Goal: Information Seeking & Learning: Check status

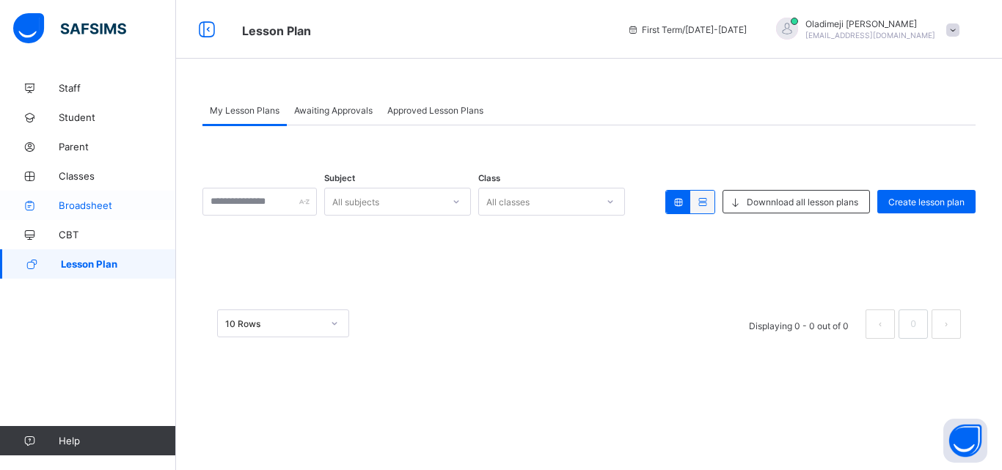
click at [99, 206] on span "Broadsheet" at bounding box center [117, 206] width 117 height 12
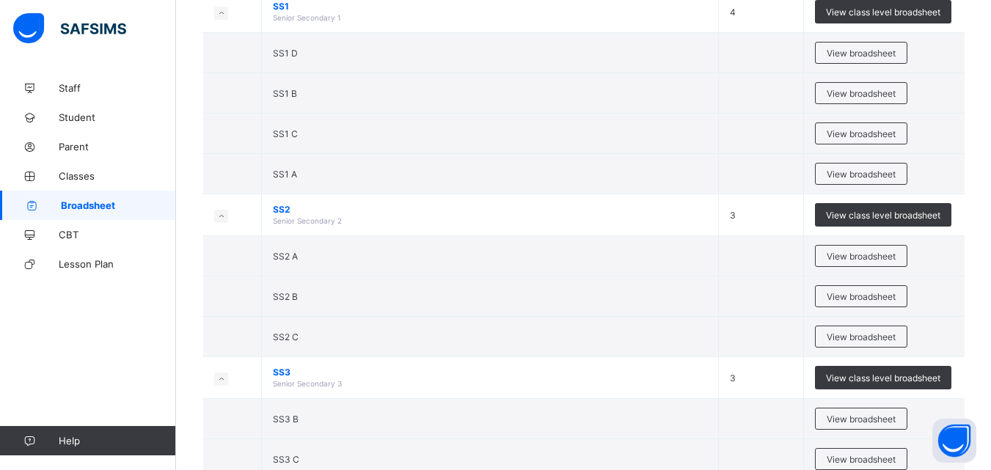
scroll to position [2752, 0]
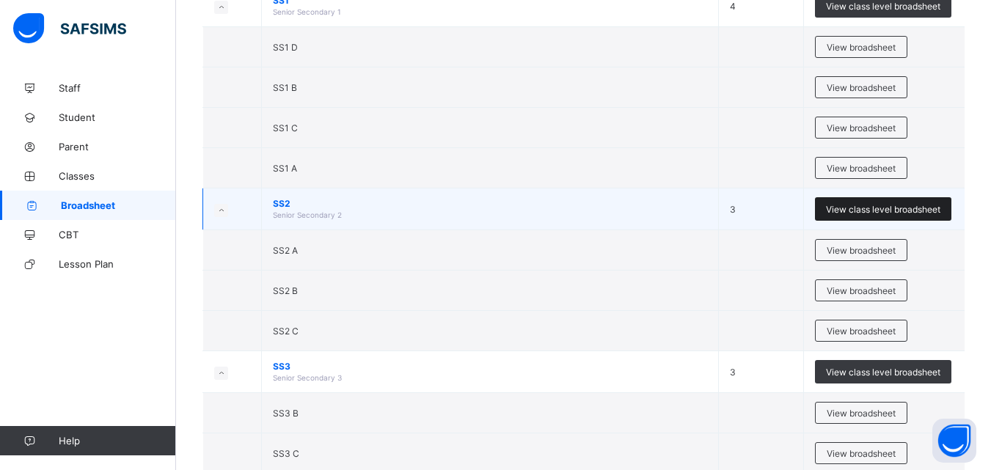
click at [875, 208] on span "View class level broadsheet" at bounding box center [883, 209] width 114 height 11
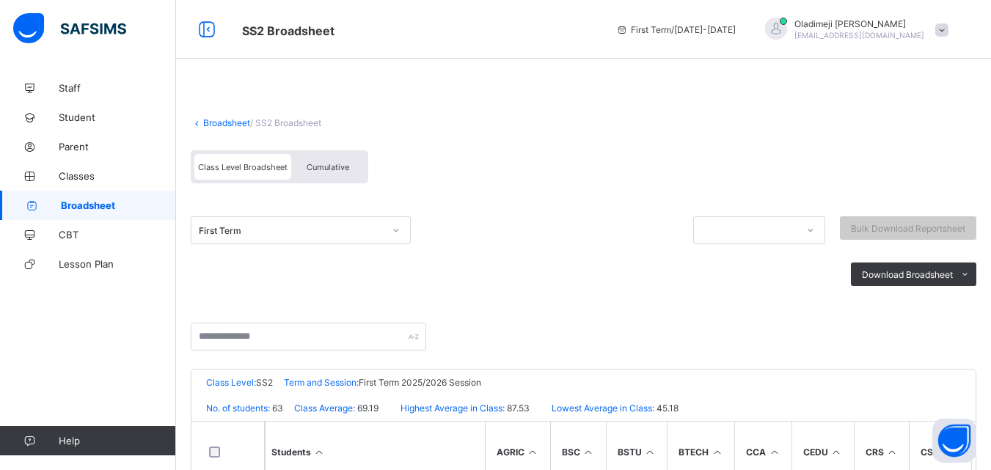
click at [397, 229] on icon at bounding box center [396, 230] width 9 height 15
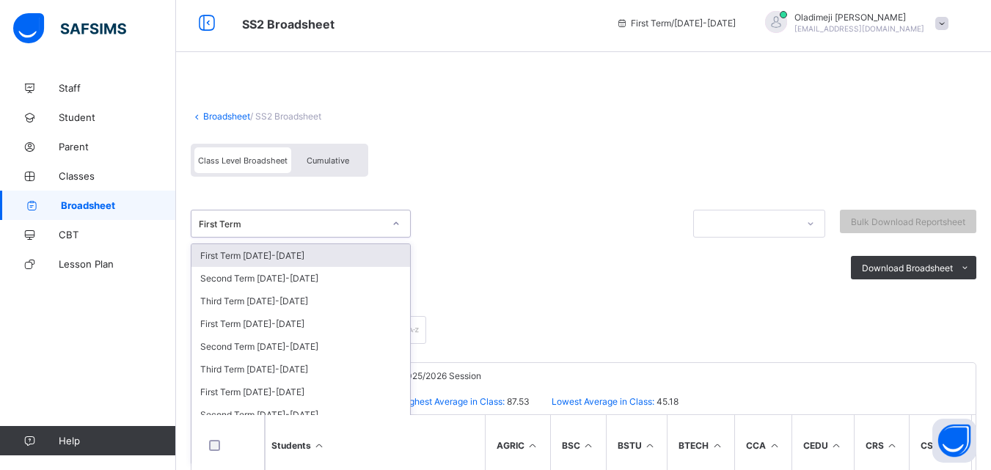
scroll to position [7, 0]
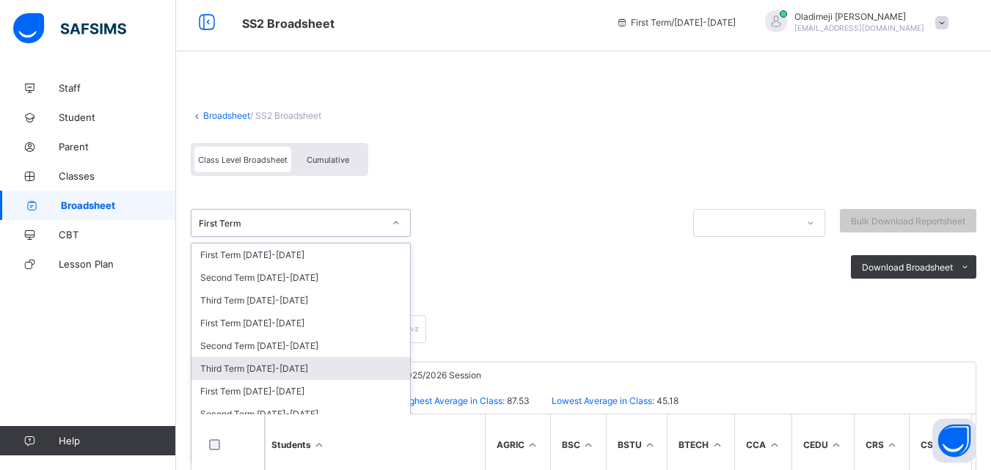
click at [277, 368] on div "Third Term 2024-2025" at bounding box center [301, 368] width 219 height 23
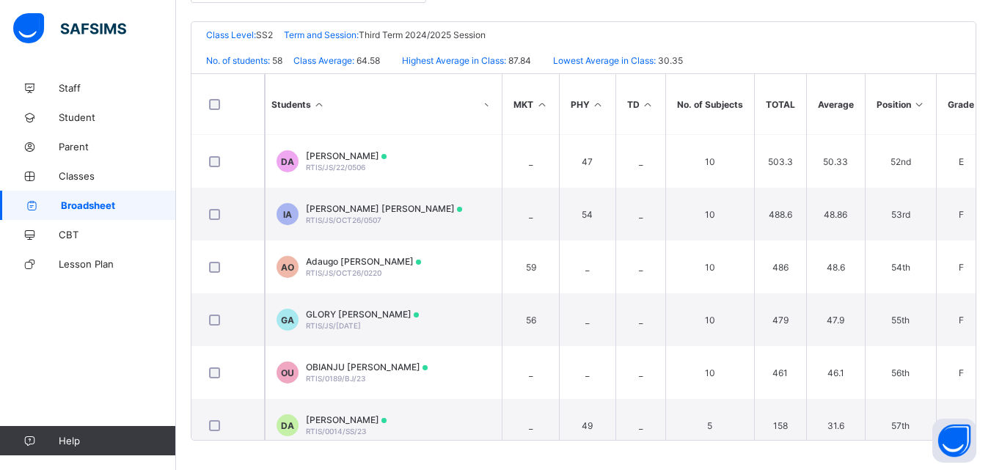
scroll to position [2764, 1320]
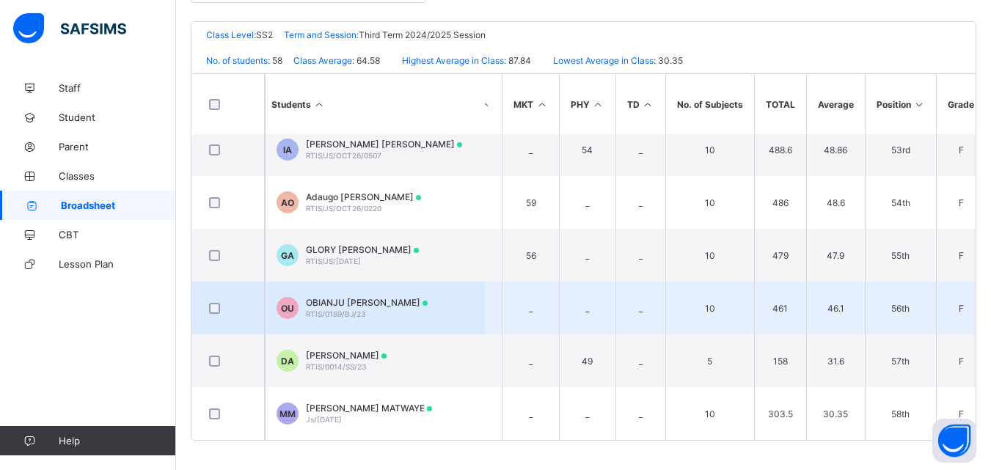
click at [341, 297] on span "OBIANJU [PERSON_NAME]" at bounding box center [367, 302] width 122 height 11
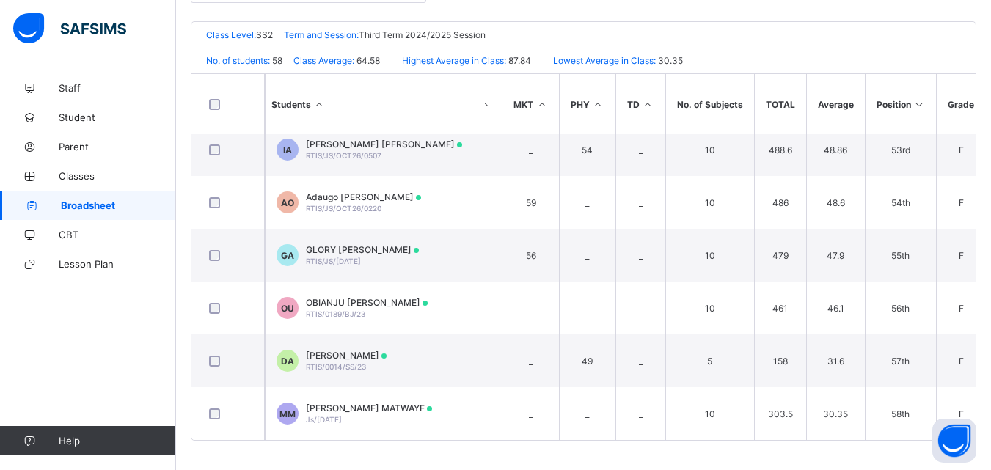
click at [0, 0] on div "Assessments" at bounding box center [0, 0] width 0 height 0
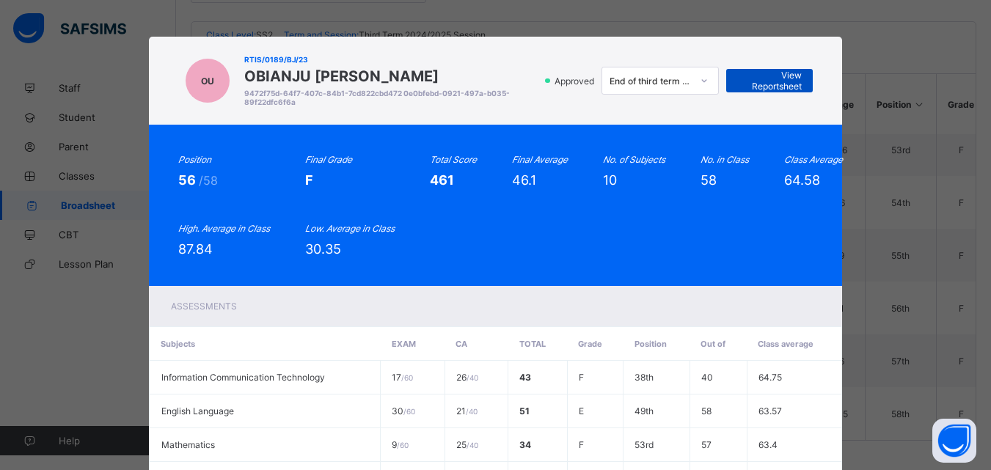
click at [773, 76] on span "View Reportsheet" at bounding box center [769, 81] width 65 height 22
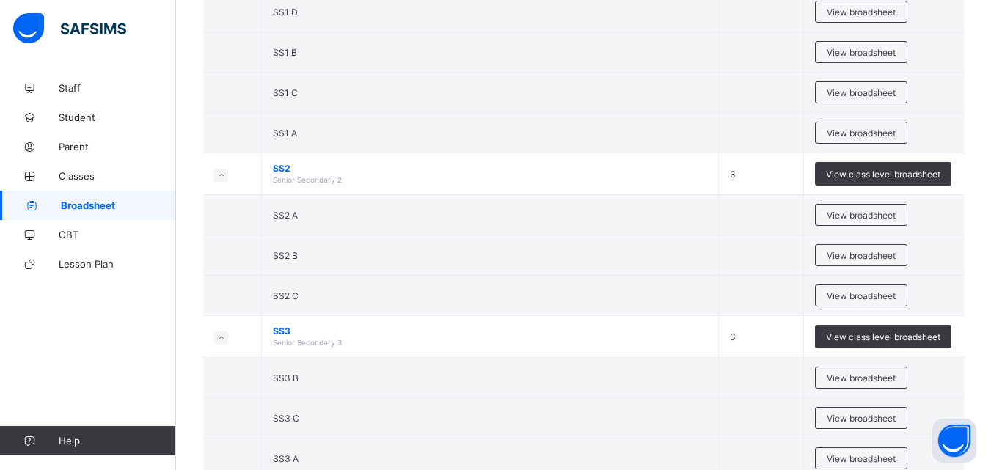
scroll to position [2781, 0]
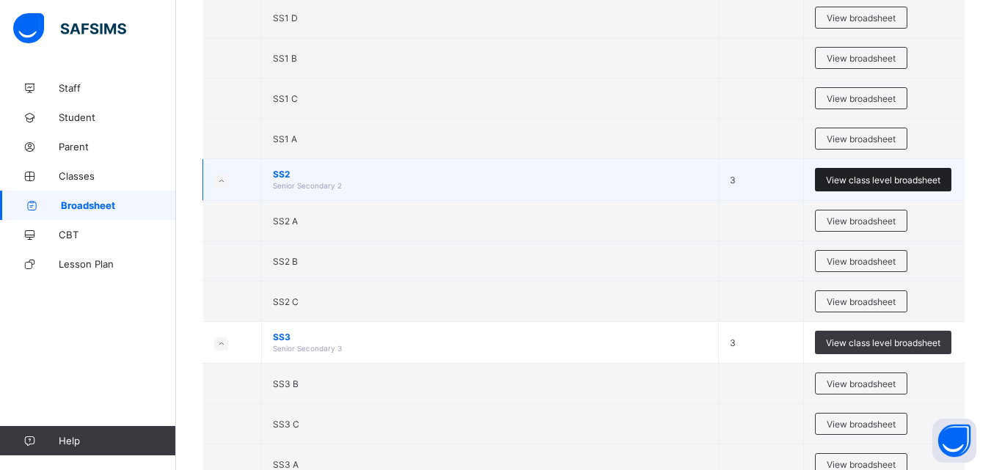
click at [865, 179] on span "View class level broadsheet" at bounding box center [883, 180] width 114 height 11
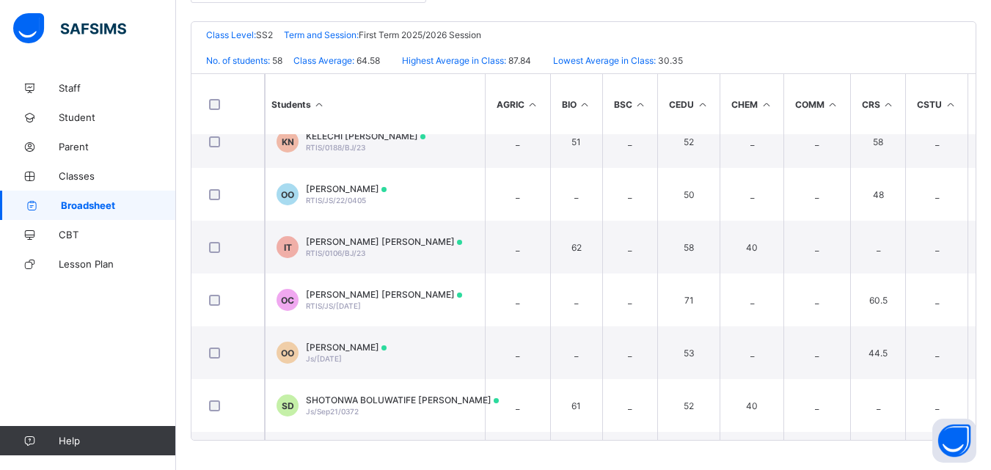
scroll to position [2764, 0]
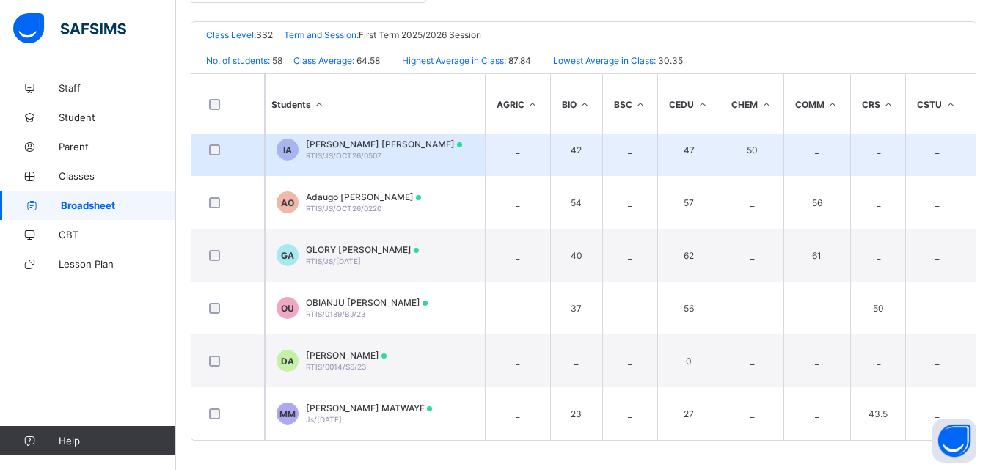
click at [342, 139] on span "Isaac Oluwasijibomi Adeniji" at bounding box center [384, 144] width 156 height 11
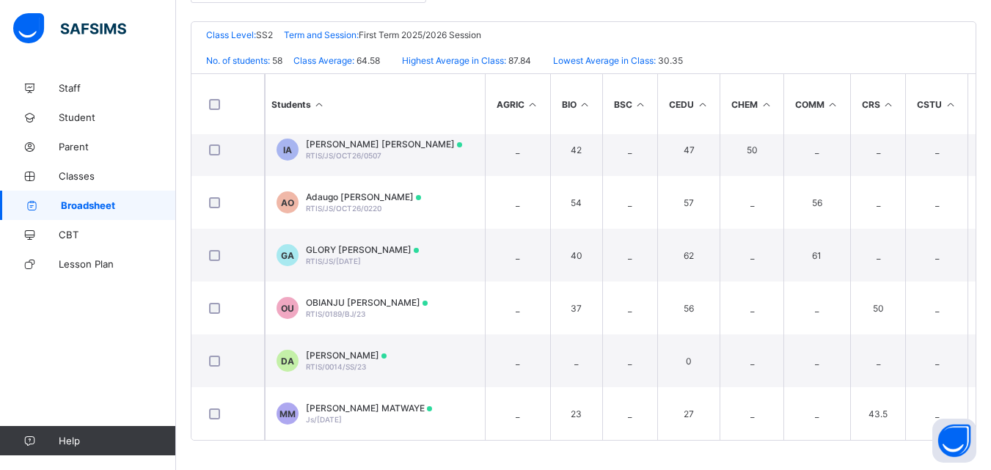
click at [0, 0] on div "Position /undefined Final Grade Total Score Final Average No. of Subjects No. i…" at bounding box center [0, 0] width 0 height 0
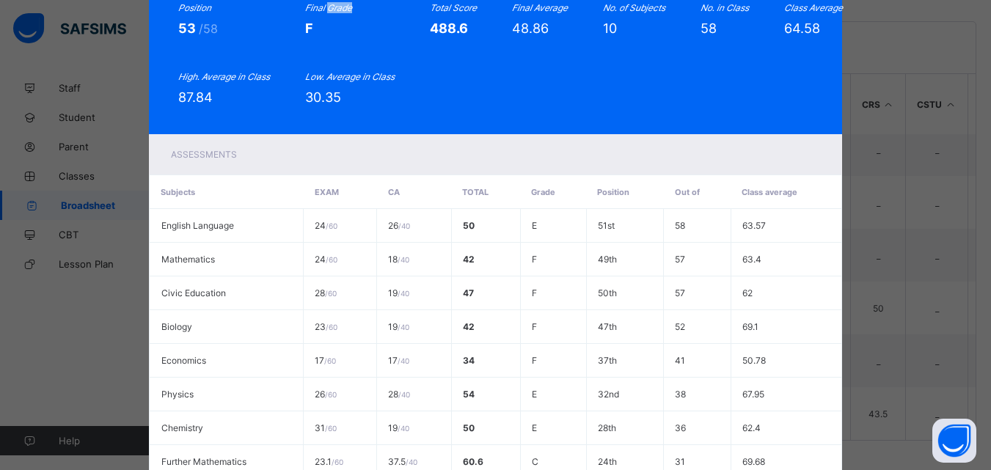
scroll to position [0, 0]
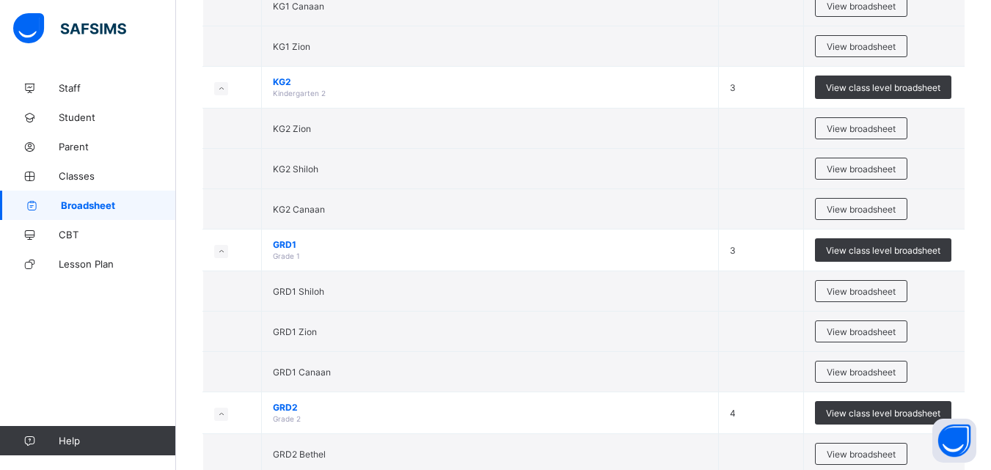
scroll to position [626, 0]
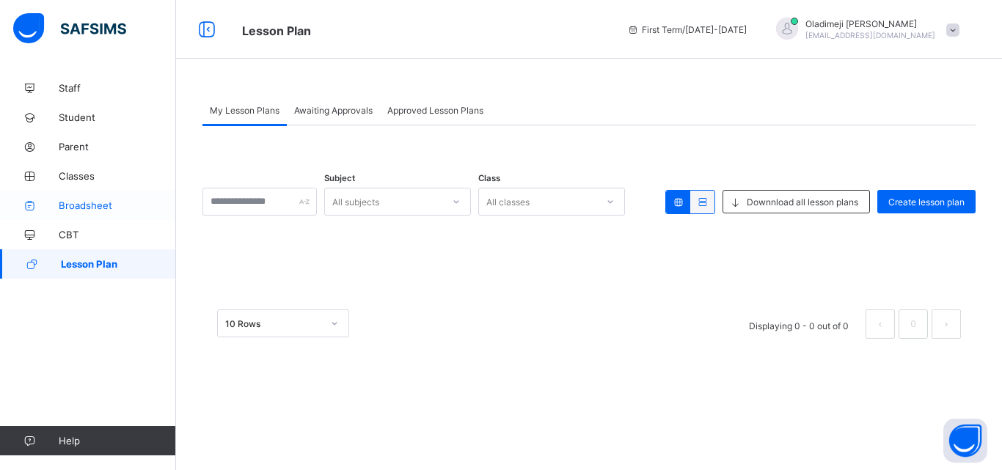
click at [101, 205] on span "Broadsheet" at bounding box center [117, 206] width 117 height 12
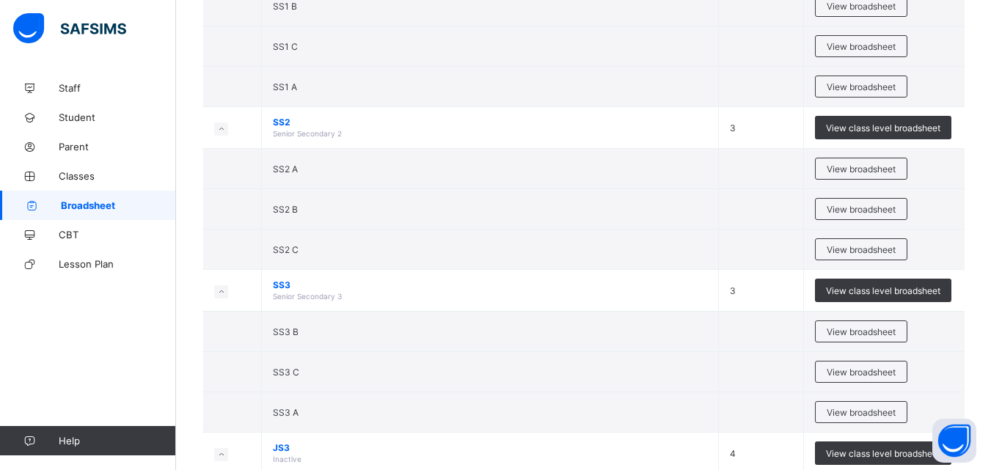
scroll to position [2816, 0]
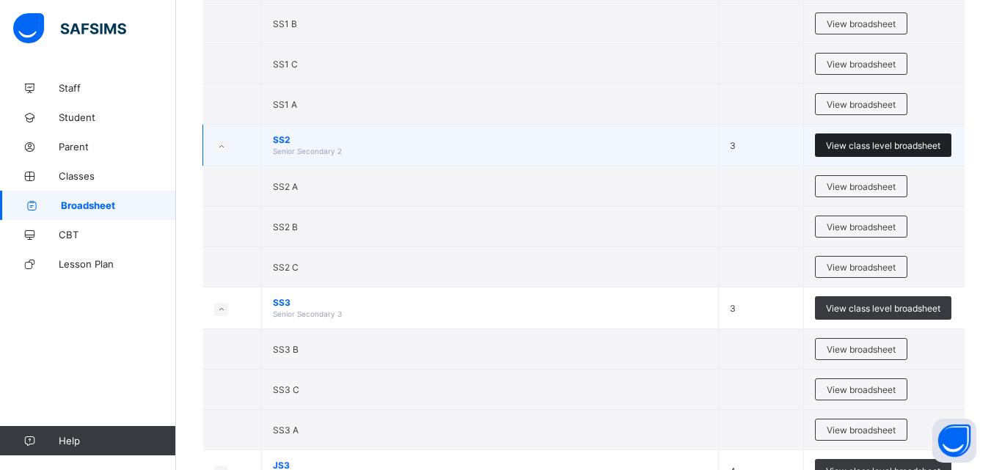
click at [880, 146] on span "View class level broadsheet" at bounding box center [883, 145] width 114 height 11
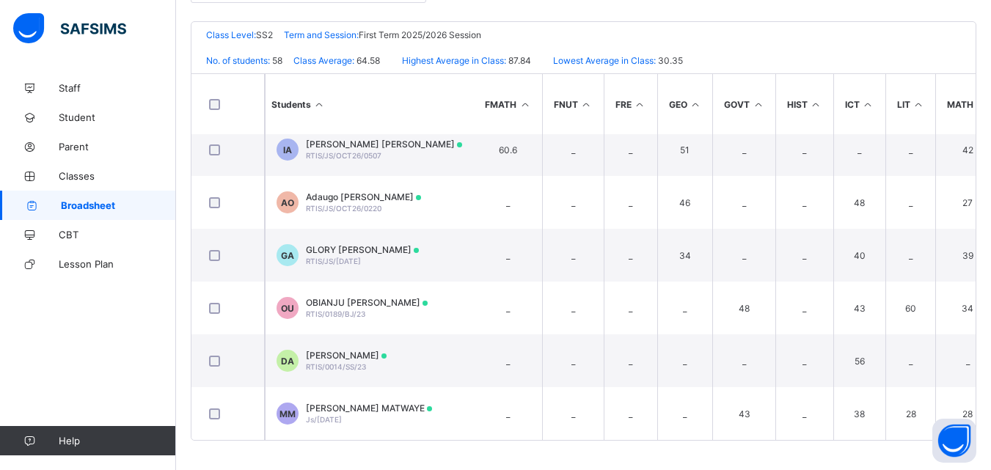
scroll to position [2764, 1320]
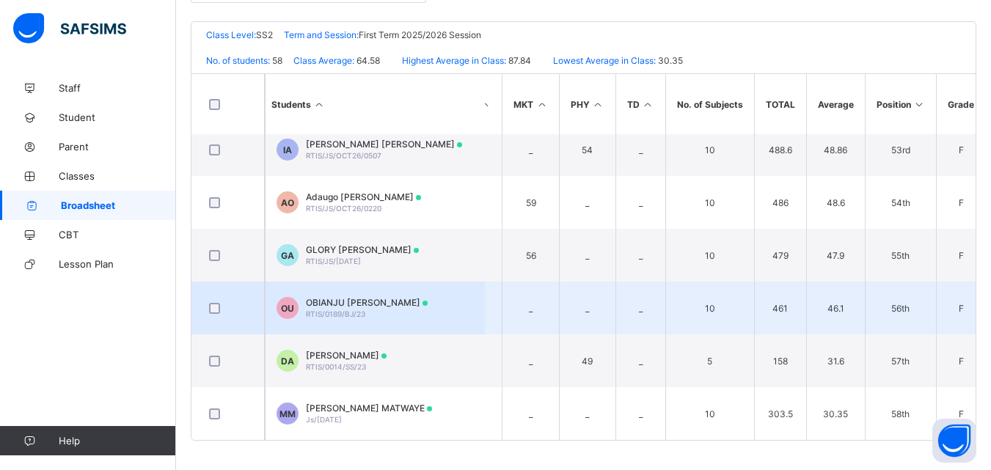
click at [359, 297] on span "OBIANJU [PERSON_NAME]" at bounding box center [367, 302] width 122 height 11
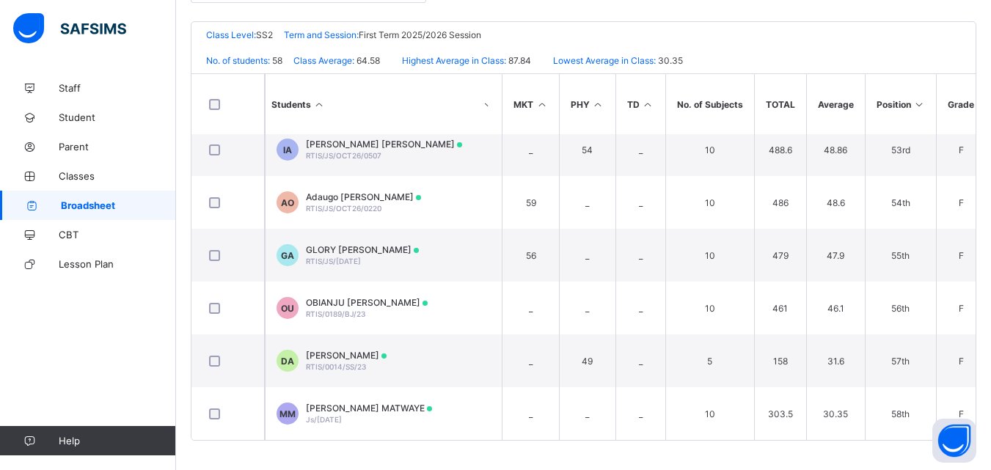
click at [0, 0] on div "Assessments" at bounding box center [0, 0] width 0 height 0
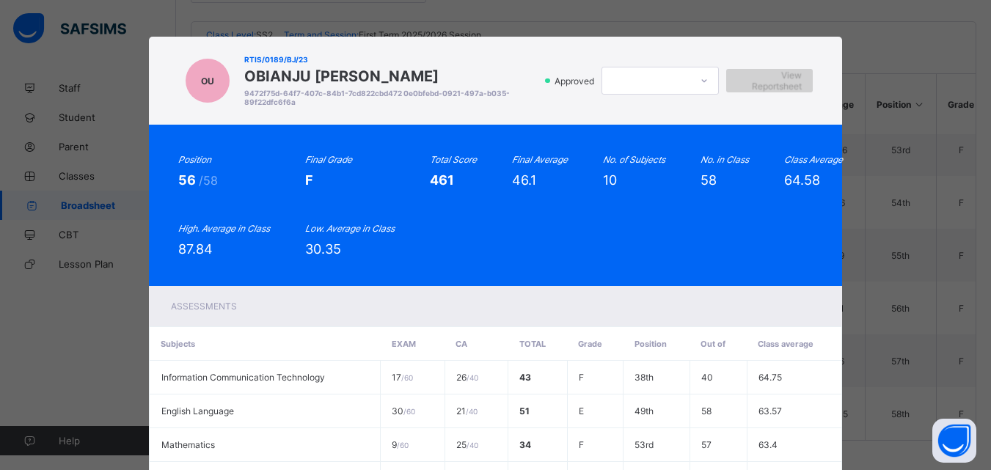
click at [776, 79] on span "View Reportsheet" at bounding box center [769, 81] width 65 height 22
click at [756, 81] on span "View Reportsheet" at bounding box center [769, 81] width 65 height 22
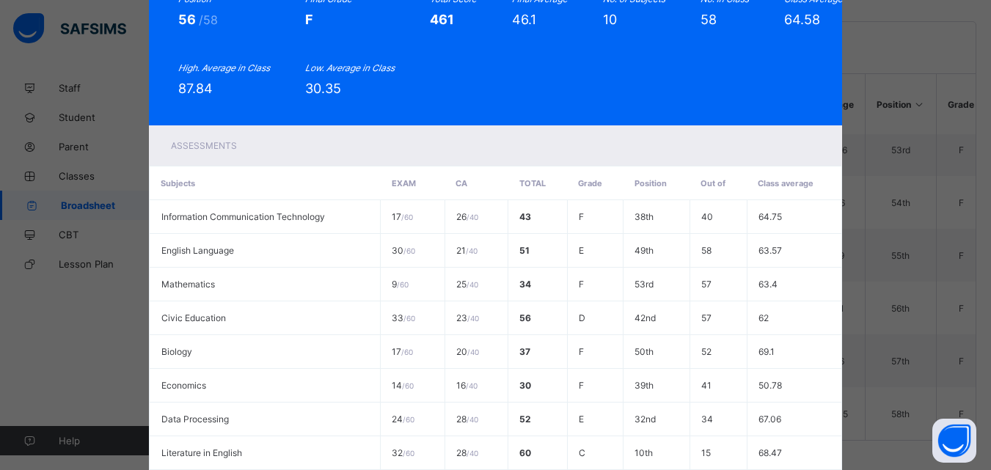
scroll to position [59, 0]
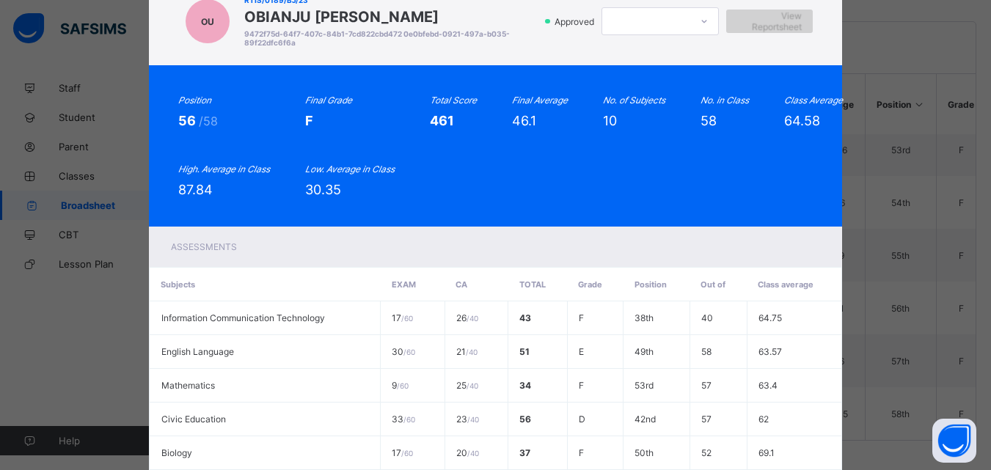
click at [777, 21] on span "View Reportsheet" at bounding box center [769, 21] width 65 height 22
click at [760, 17] on span "View Reportsheet" at bounding box center [769, 21] width 65 height 22
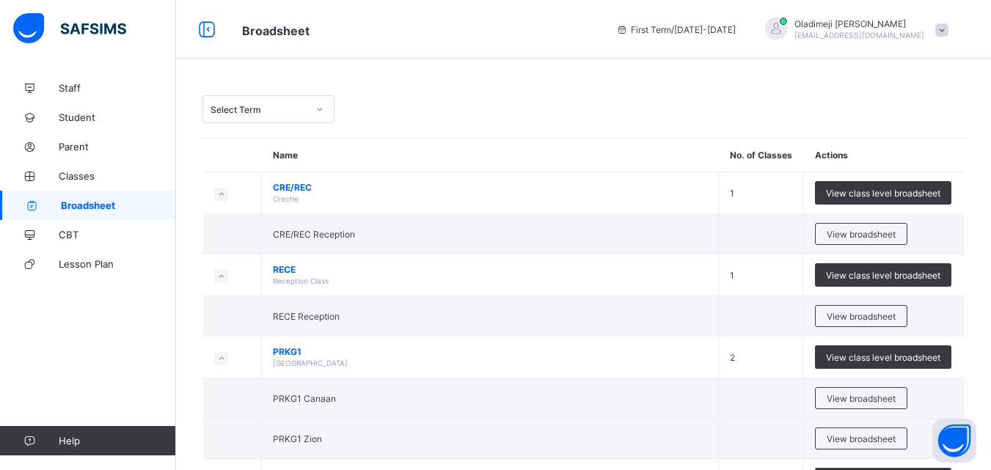
click at [319, 108] on icon at bounding box center [320, 109] width 9 height 15
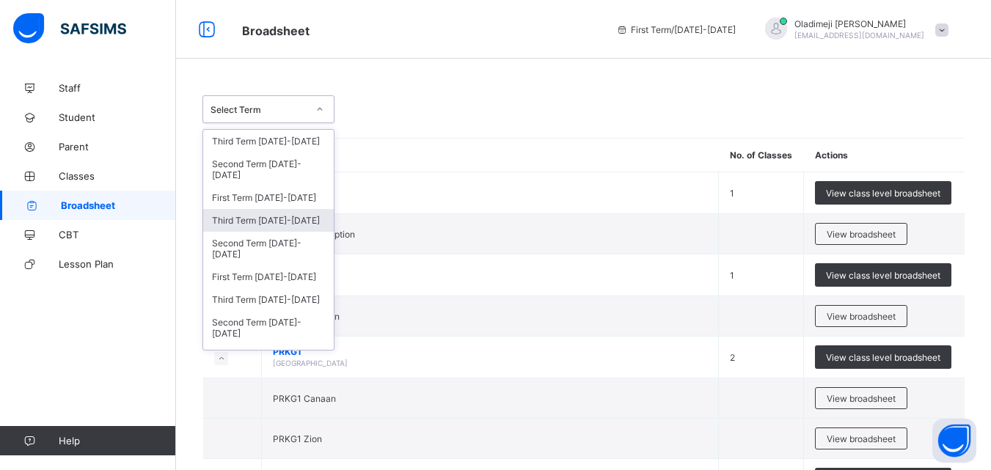
click at [283, 219] on div "Third Term 2024-2025" at bounding box center [268, 220] width 131 height 23
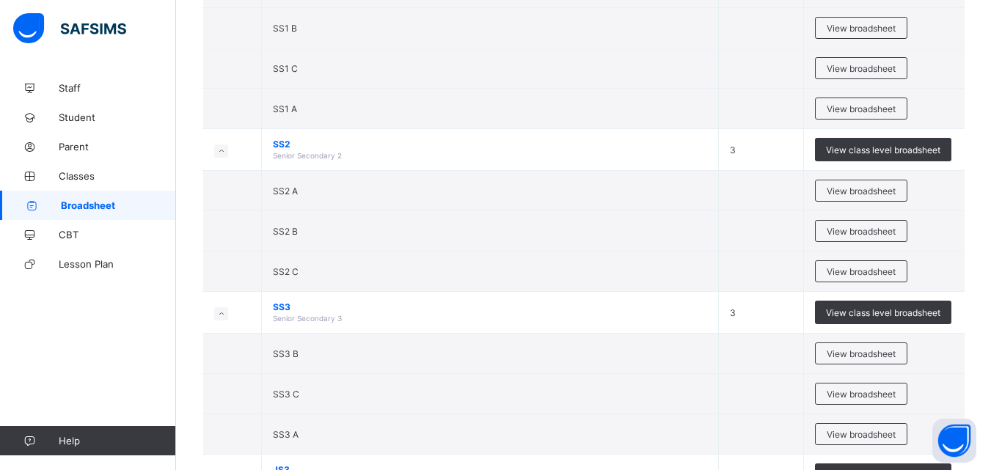
scroll to position [2816, 0]
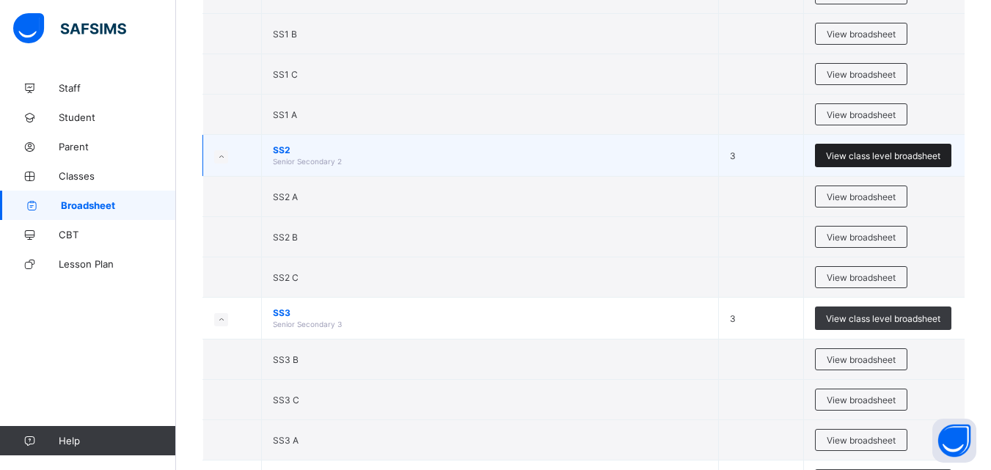
click at [889, 161] on span "View class level broadsheet" at bounding box center [883, 155] width 114 height 11
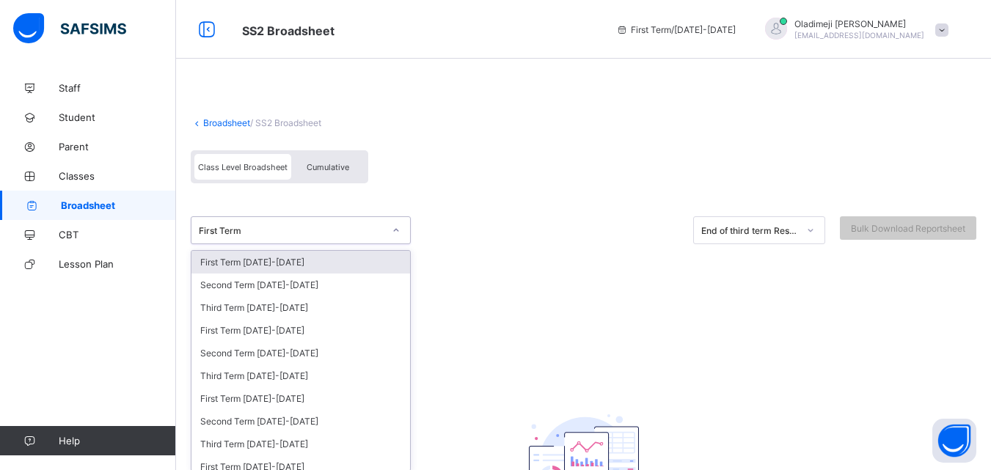
click at [398, 234] on icon at bounding box center [396, 230] width 9 height 15
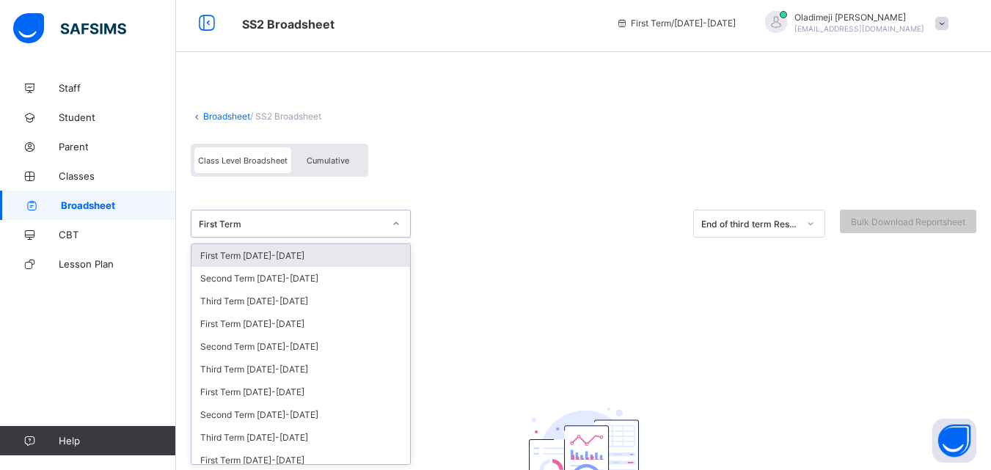
scroll to position [7, 0]
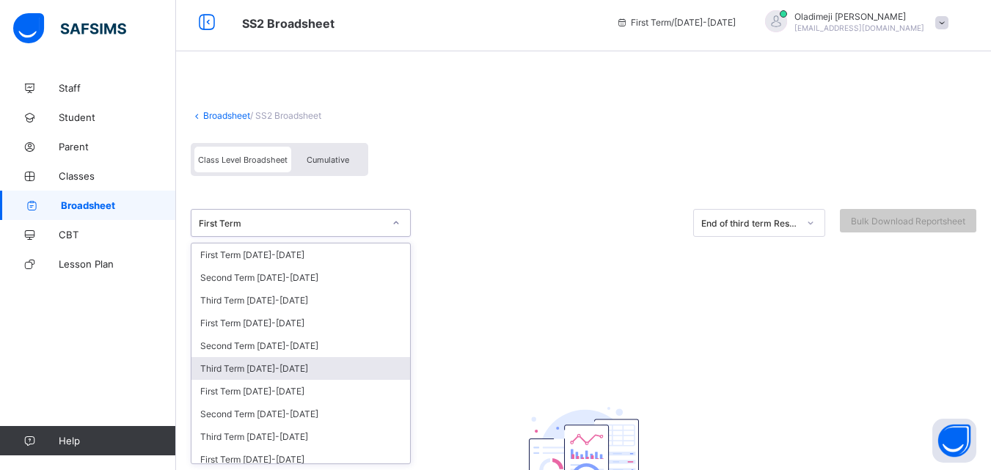
click at [260, 367] on div "Third Term 2024-2025" at bounding box center [301, 368] width 219 height 23
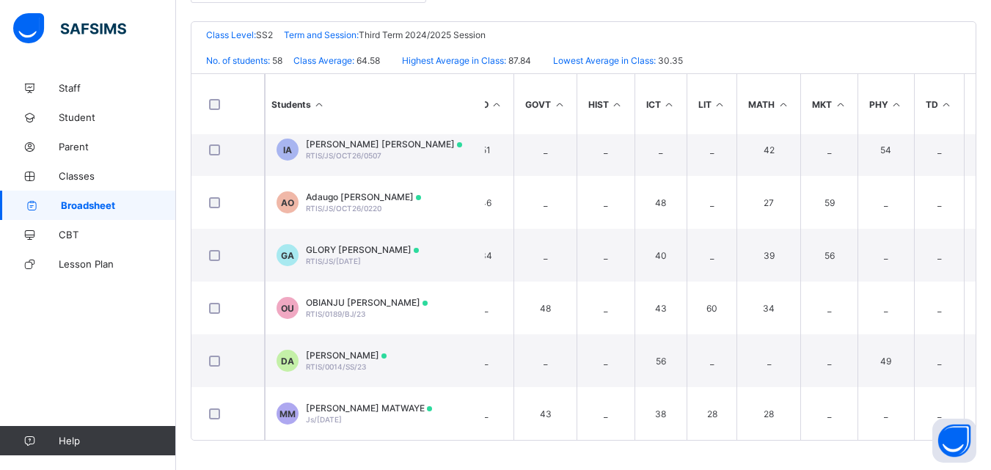
scroll to position [2764, 1320]
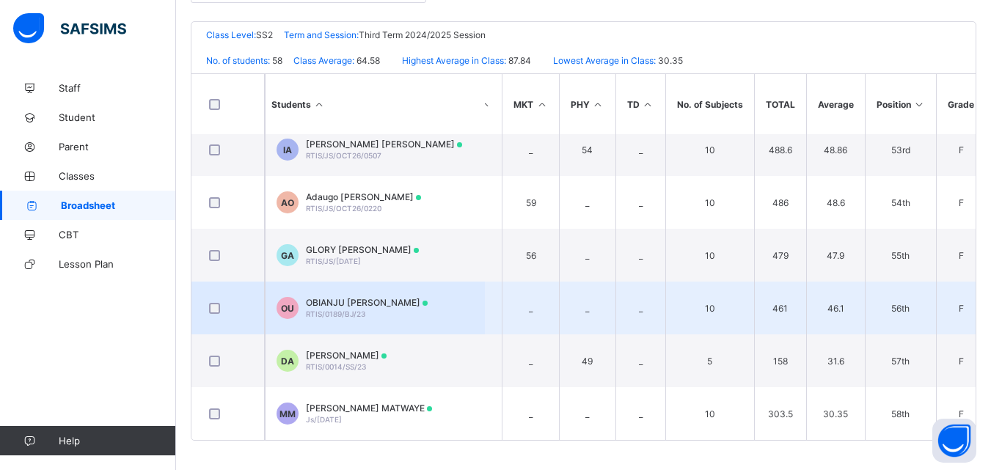
click at [374, 307] on div "OBIANJU GERALDIN UWAGWU RTIS/0189/BJ/23" at bounding box center [367, 308] width 122 height 22
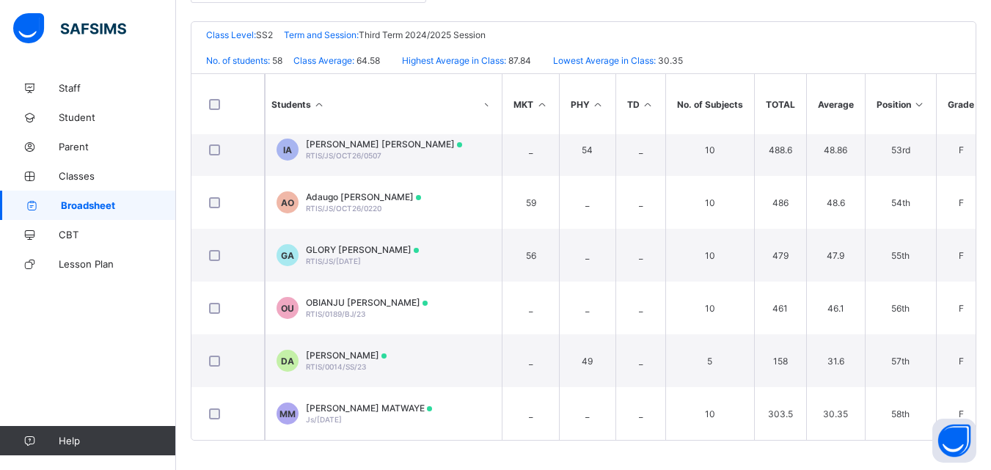
click at [0, 0] on div "Assessments" at bounding box center [0, 0] width 0 height 0
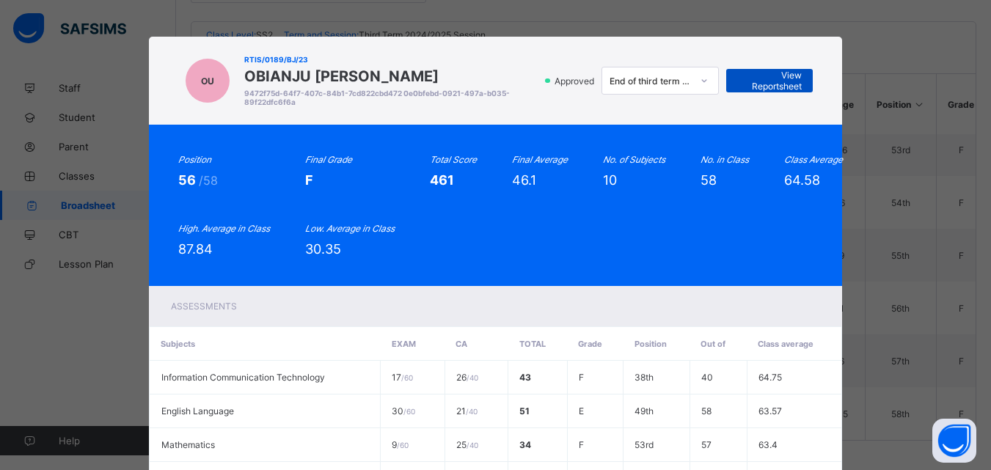
click at [772, 80] on span "View Reportsheet" at bounding box center [769, 81] width 65 height 22
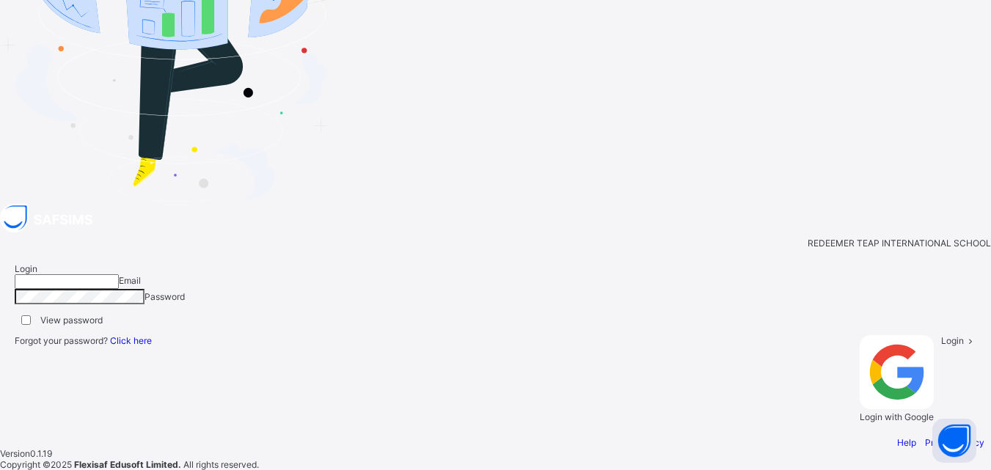
type input "**********"
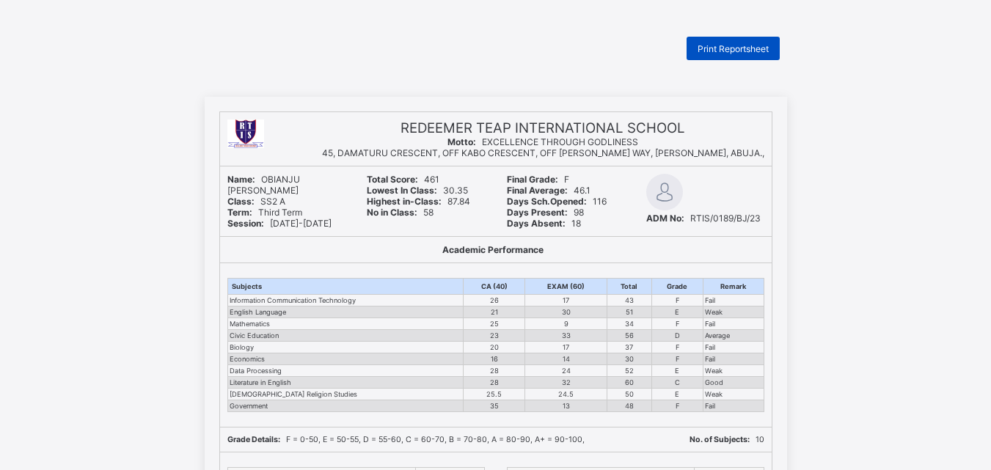
click at [742, 42] on div "Print Reportsheet" at bounding box center [733, 48] width 93 height 23
click at [740, 45] on span "Print Reportsheet" at bounding box center [733, 48] width 71 height 11
